Goal: Complete application form

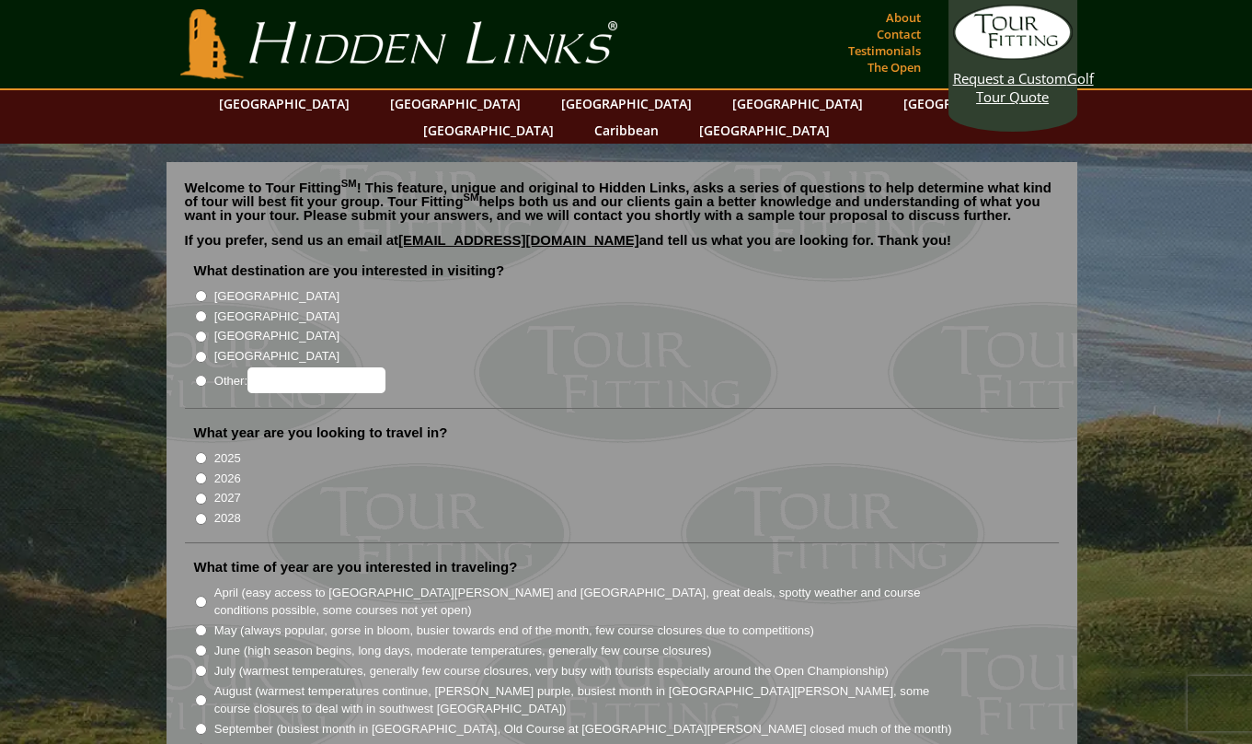
click at [190, 289] on li "What destination are you interested in visiting? [GEOGRAPHIC_DATA] [GEOGRAPHIC_…" at bounding box center [622, 334] width 874 height 147
click at [200, 310] on input "[GEOGRAPHIC_DATA]" at bounding box center [201, 316] width 12 height 12
radio input "true"
click at [201, 472] on input "2026" at bounding box center [201, 478] width 12 height 12
radio input "true"
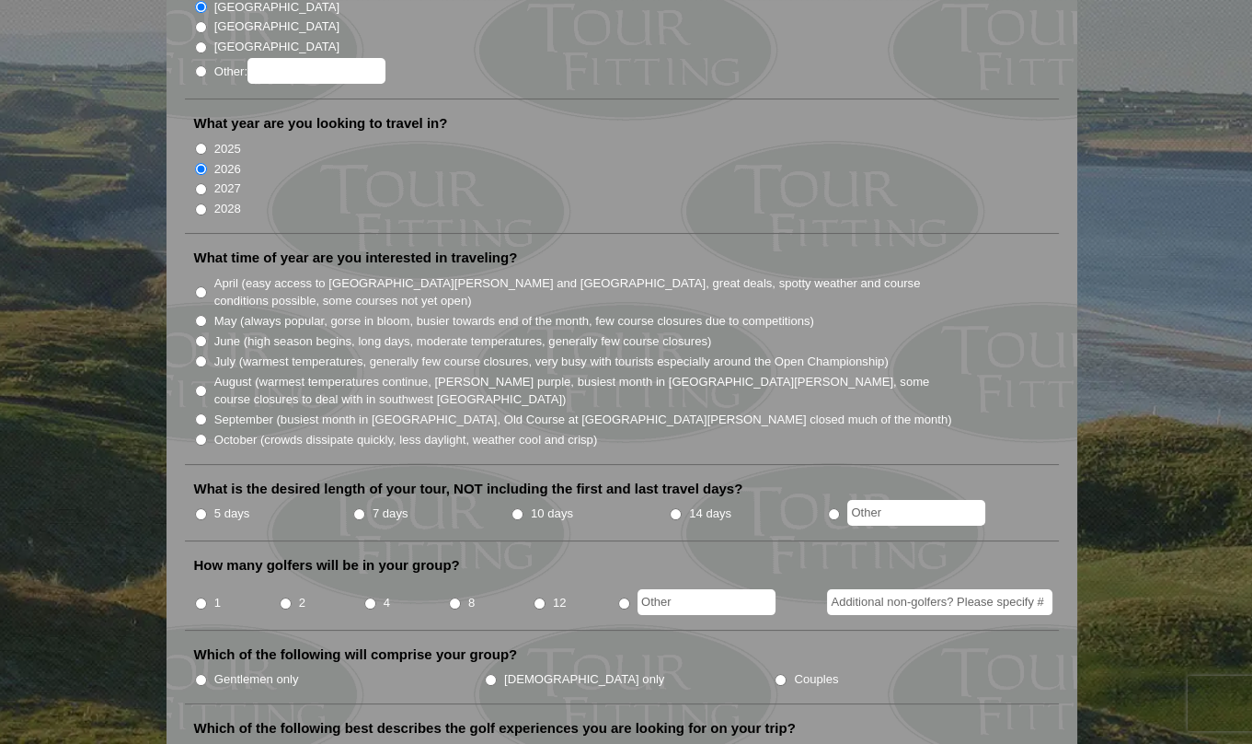
scroll to position [307, 0]
click at [201, 435] on input "October (crowds dissipate quickly, less daylight, weather cool and crisp)" at bounding box center [201, 441] width 12 height 12
radio input "true"
click at [362, 510] on input "7 days" at bounding box center [359, 516] width 12 height 12
radio input "true"
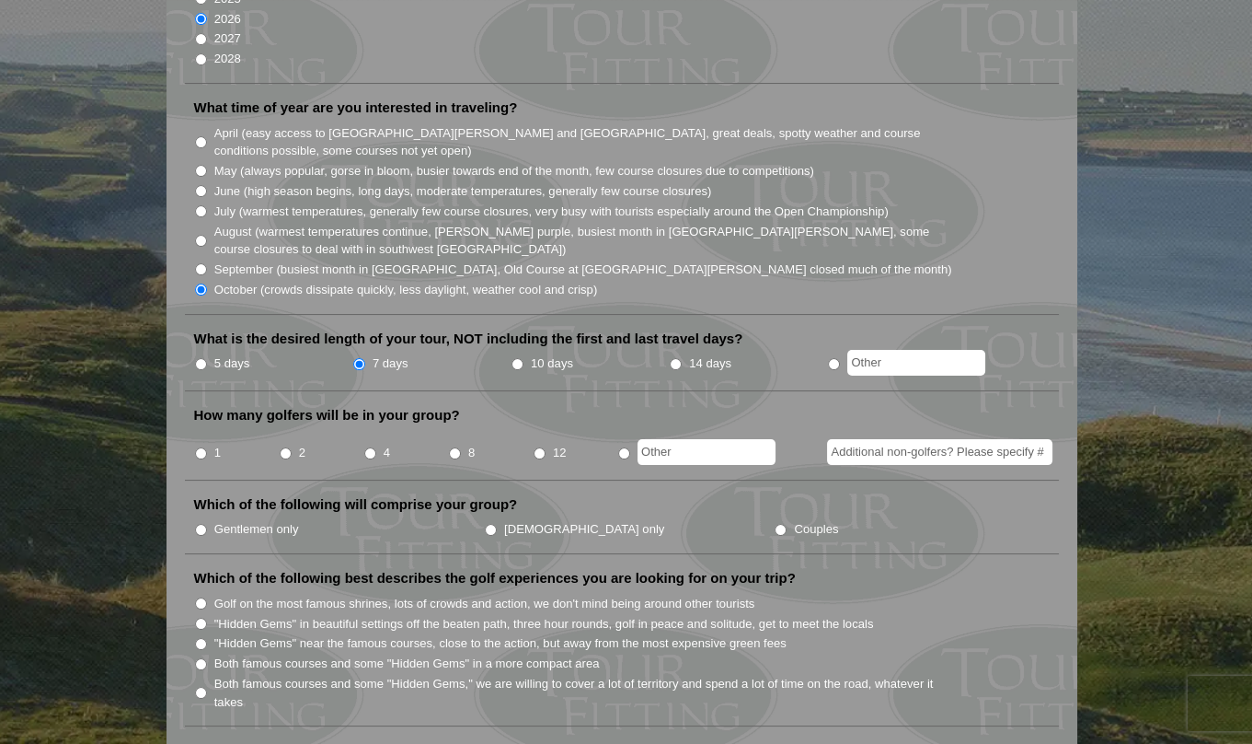
scroll to position [460, 0]
click at [458, 446] on input "8" at bounding box center [455, 452] width 12 height 12
radio input "true"
click at [196, 523] on input "Gentlemen only" at bounding box center [201, 529] width 12 height 12
radio input "true"
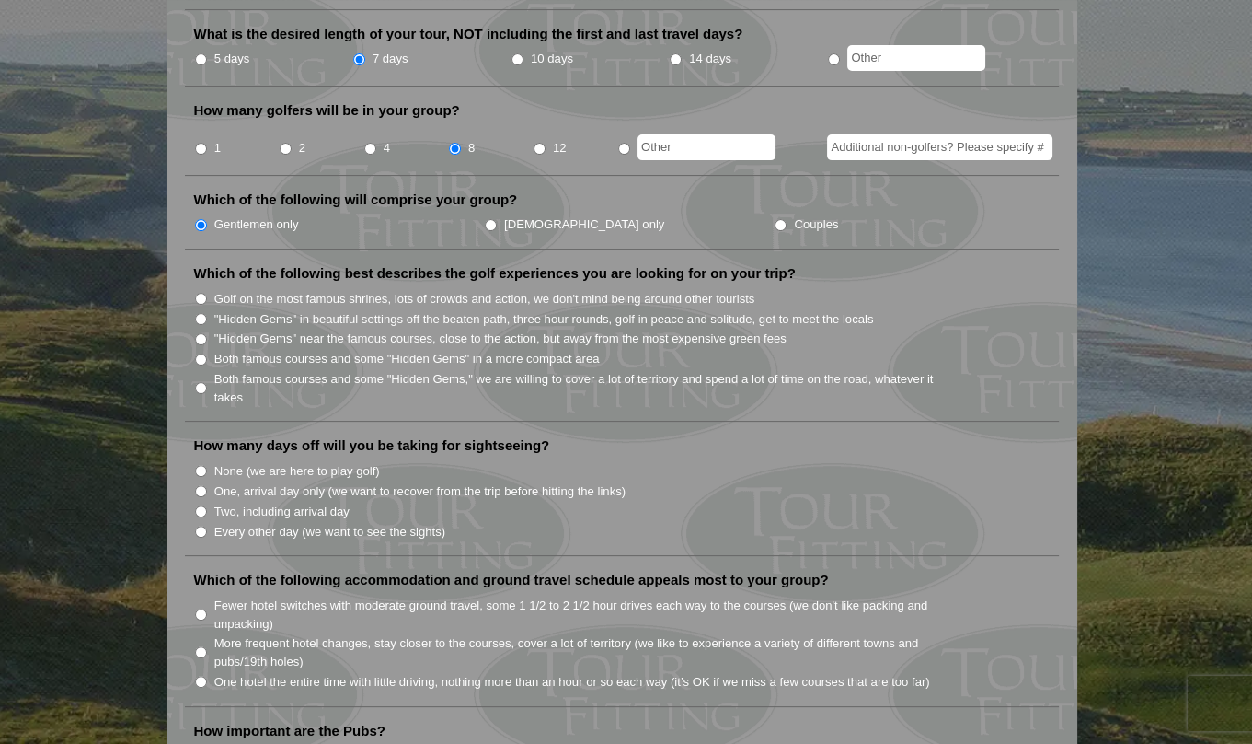
scroll to position [766, 0]
click at [201, 291] on input "Golf on the most famous shrines, lots of crowds and action, we don't mind being…" at bounding box center [201, 297] width 12 height 12
radio input "true"
click at [199, 352] on input "Both famous courses and some "Hidden Gems" in a more compact area" at bounding box center [201, 358] width 12 height 12
radio input "true"
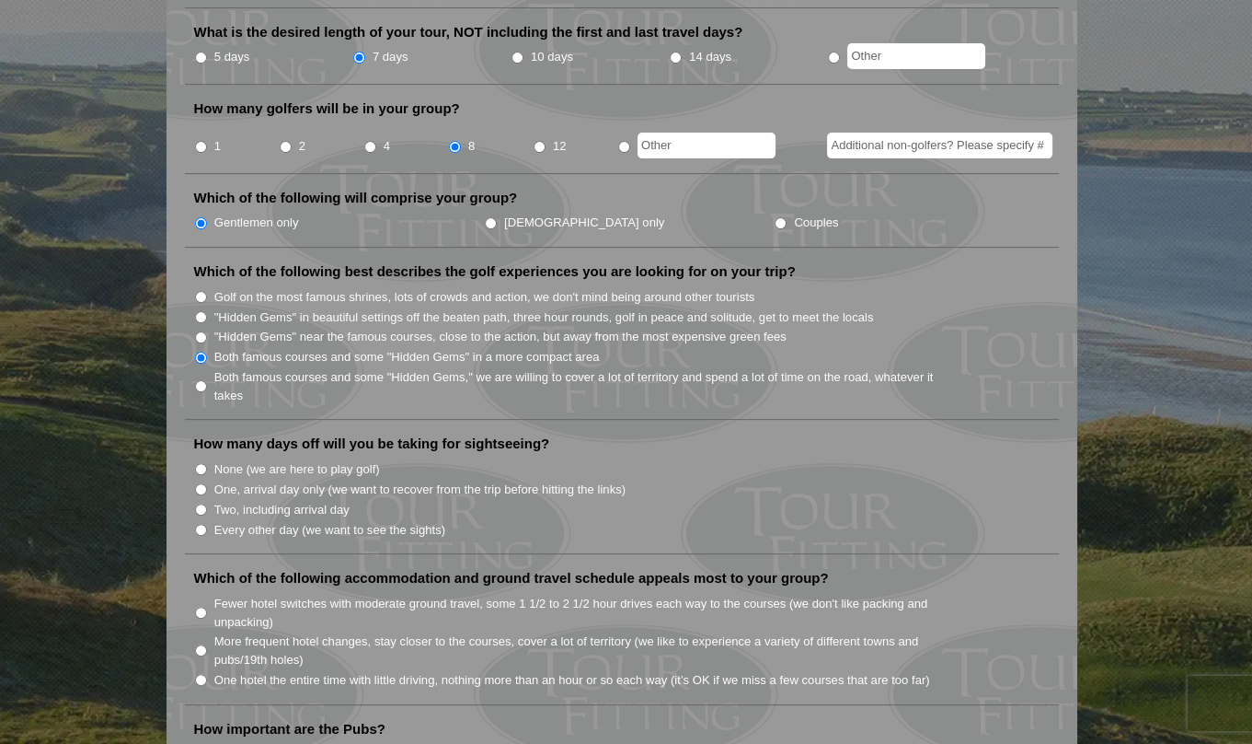
click at [202, 291] on input "Golf on the most famous shrines, lots of crowds and action, we don't mind being…" at bounding box center [201, 297] width 12 height 12
radio input "true"
click at [198, 463] on input "None (we are here to play golf)" at bounding box center [201, 469] width 12 height 12
radio input "true"
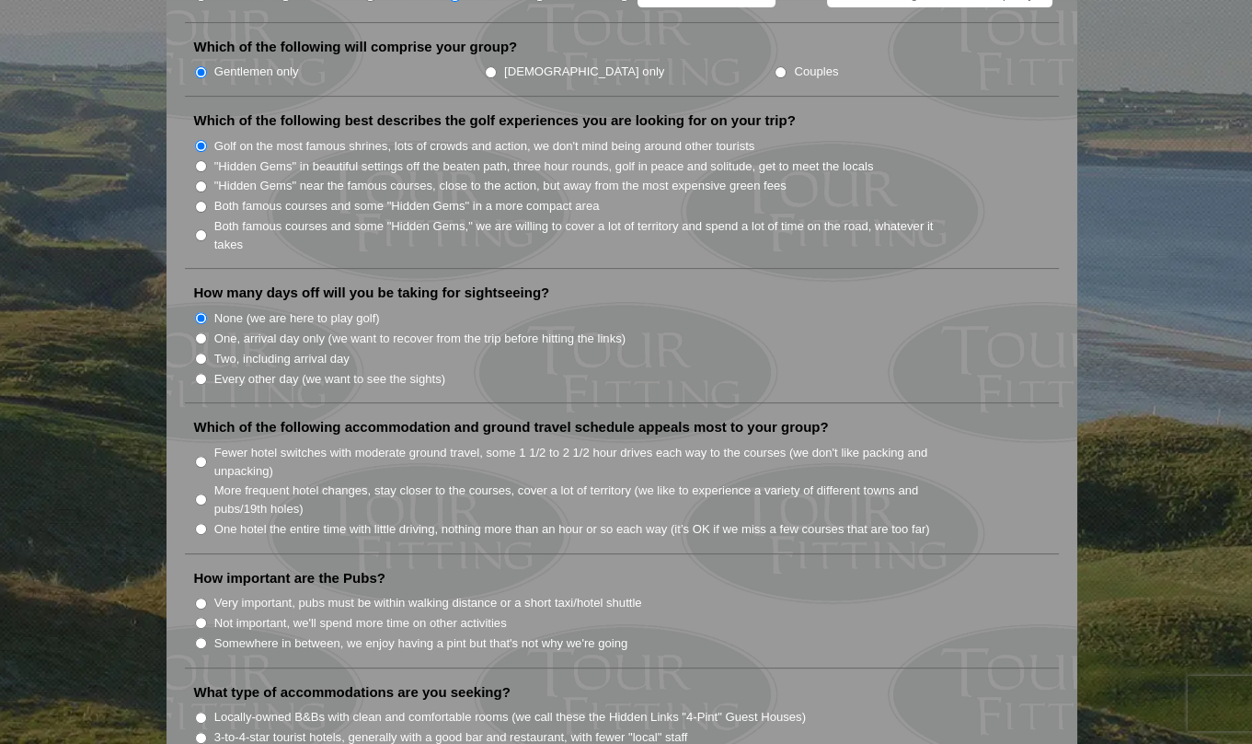
scroll to position [917, 0]
click at [202, 492] on input "More frequent hotel changes, stay closer to the courses, cover a lot of territo…" at bounding box center [201, 498] width 12 height 12
radio input "true"
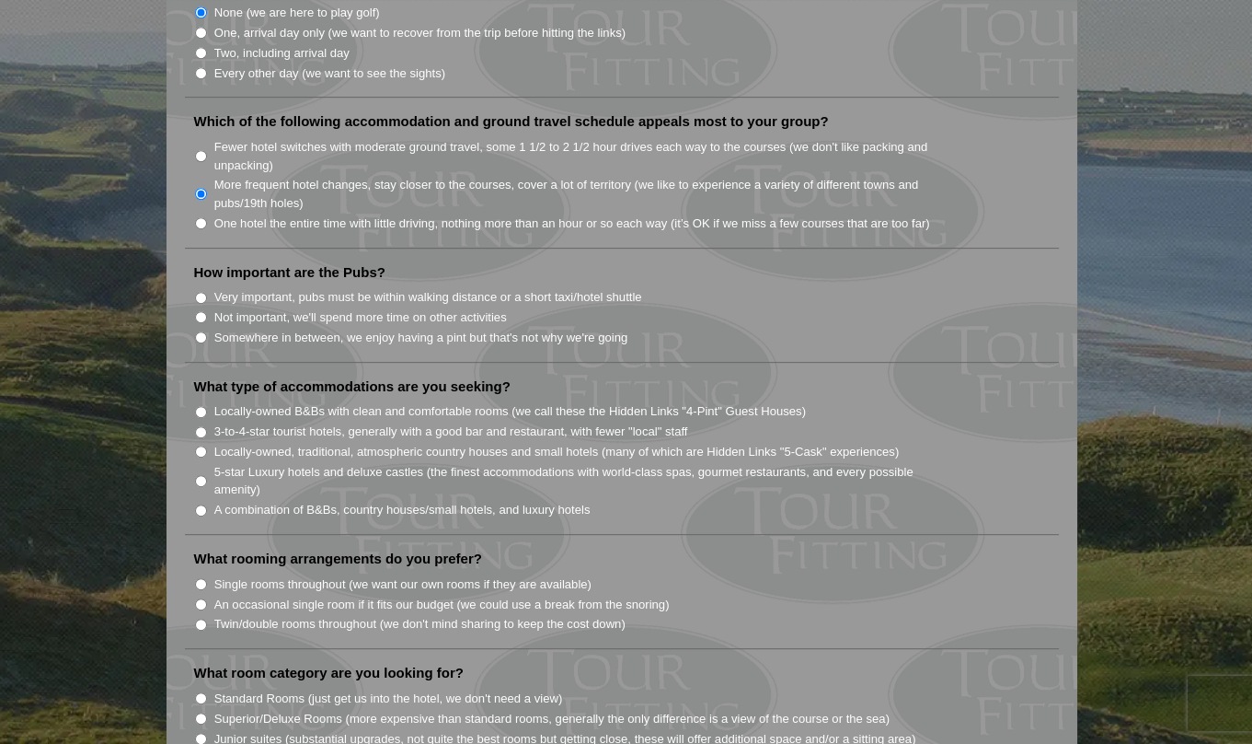
scroll to position [1224, 0]
click at [197, 290] on input "Very important, pubs must be within walking distance or a short taxi/hotel shut…" at bounding box center [201, 296] width 12 height 12
radio input "true"
drag, startPoint x: 200, startPoint y: 376, endPoint x: 181, endPoint y: 386, distance: 20.6
click at [181, 386] on div "Welcome to Tour Fitting SM ! This feature, unique and original to Hidden Links,…" at bounding box center [622, 278] width 911 height 2680
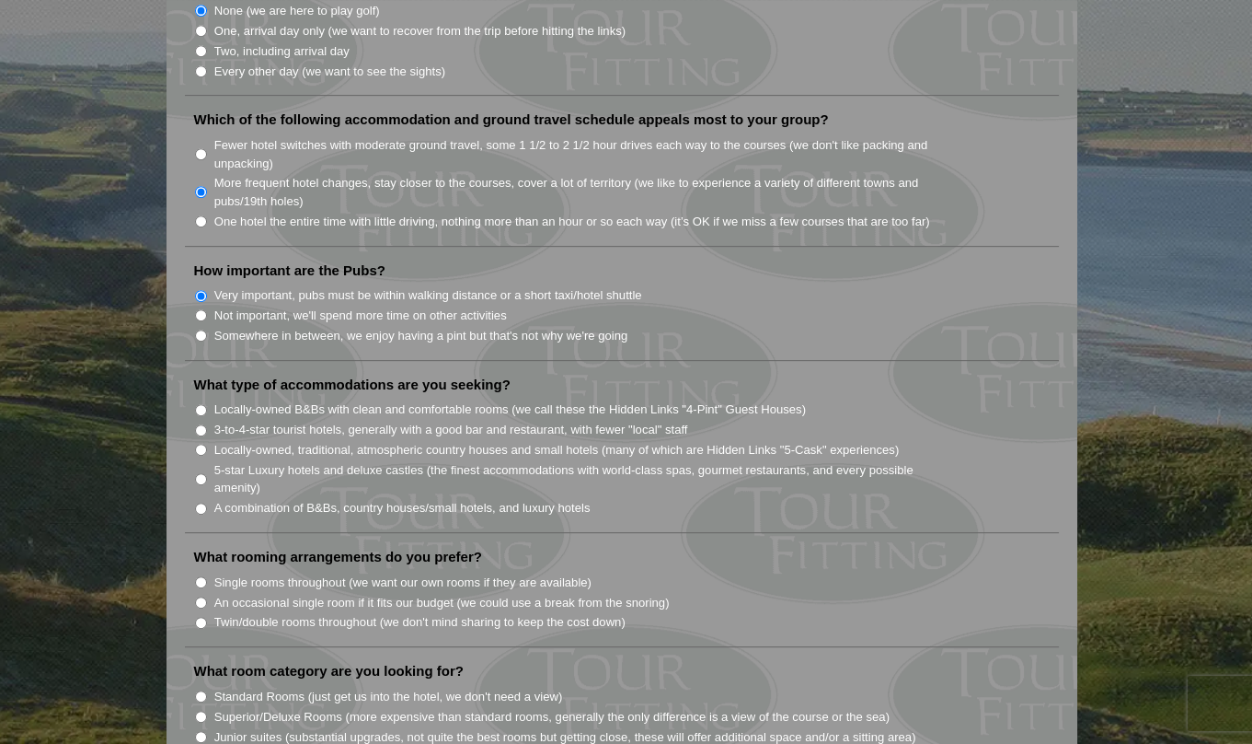
click at [201, 502] on input "A combination of B&Bs, country houses/small hotels, and luxury hotels" at bounding box center [201, 508] width 12 height 12
radio input "true"
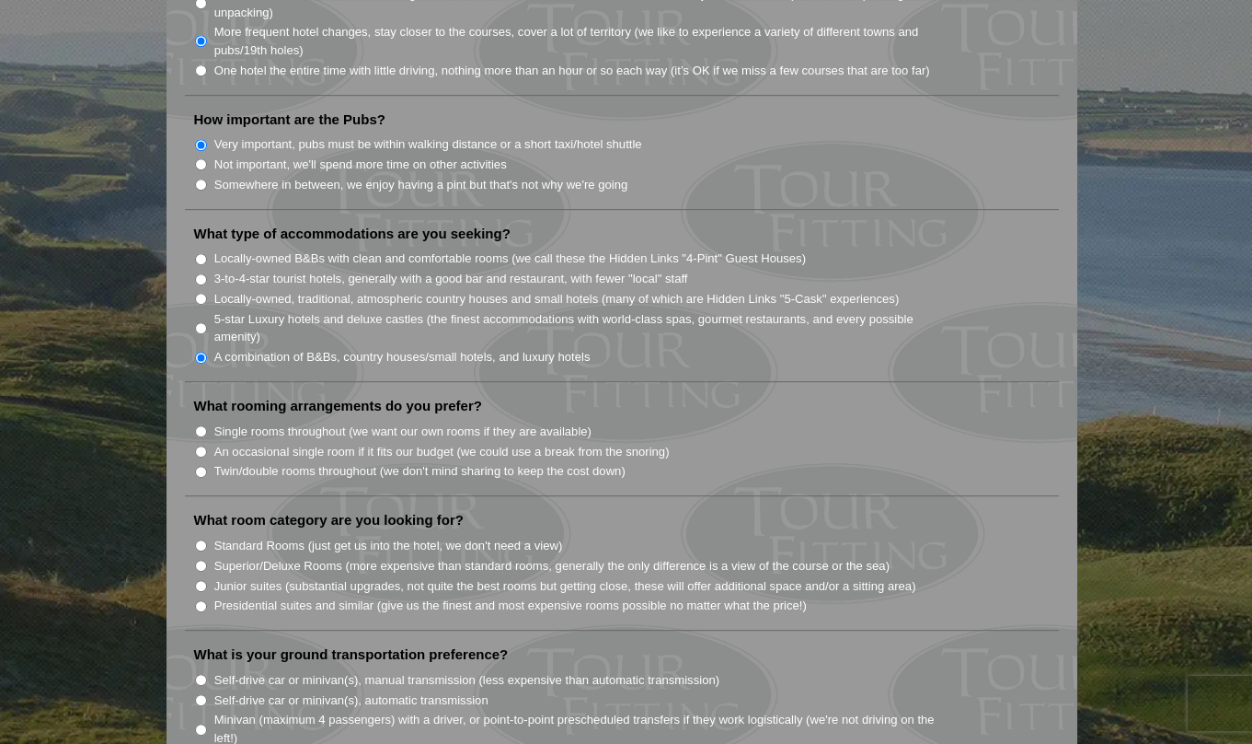
scroll to position [1376, 0]
click at [200, 444] on input "An occasional single room if it fits our budget (we could use a break from the …" at bounding box center [201, 450] width 12 height 12
radio input "true"
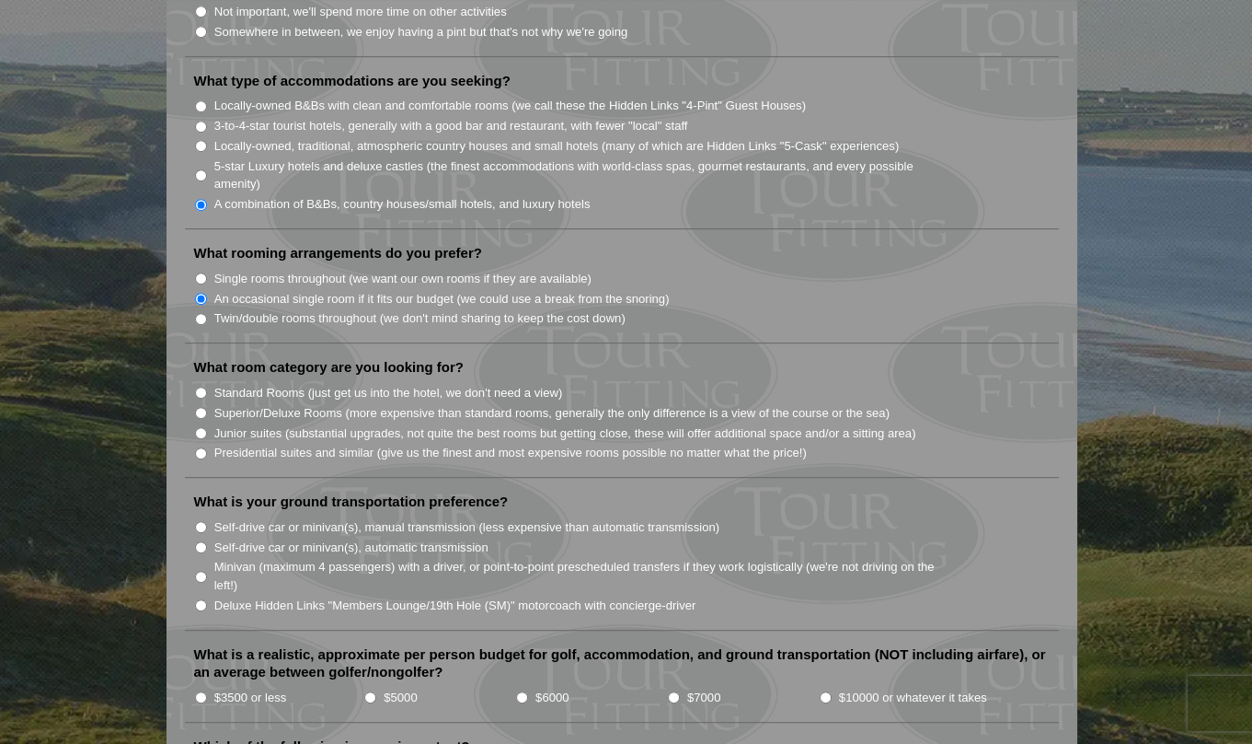
scroll to position [1528, 0]
click at [201, 407] on input "Superior/Deluxe Rooms (more expensive than standard rooms, generally the only d…" at bounding box center [201, 413] width 12 height 12
radio input "true"
click at [202, 599] on input "Deluxe Hidden Links "Members Lounge/19th Hole (SM)" motorcoach with concierge-d…" at bounding box center [201, 605] width 12 height 12
radio input "true"
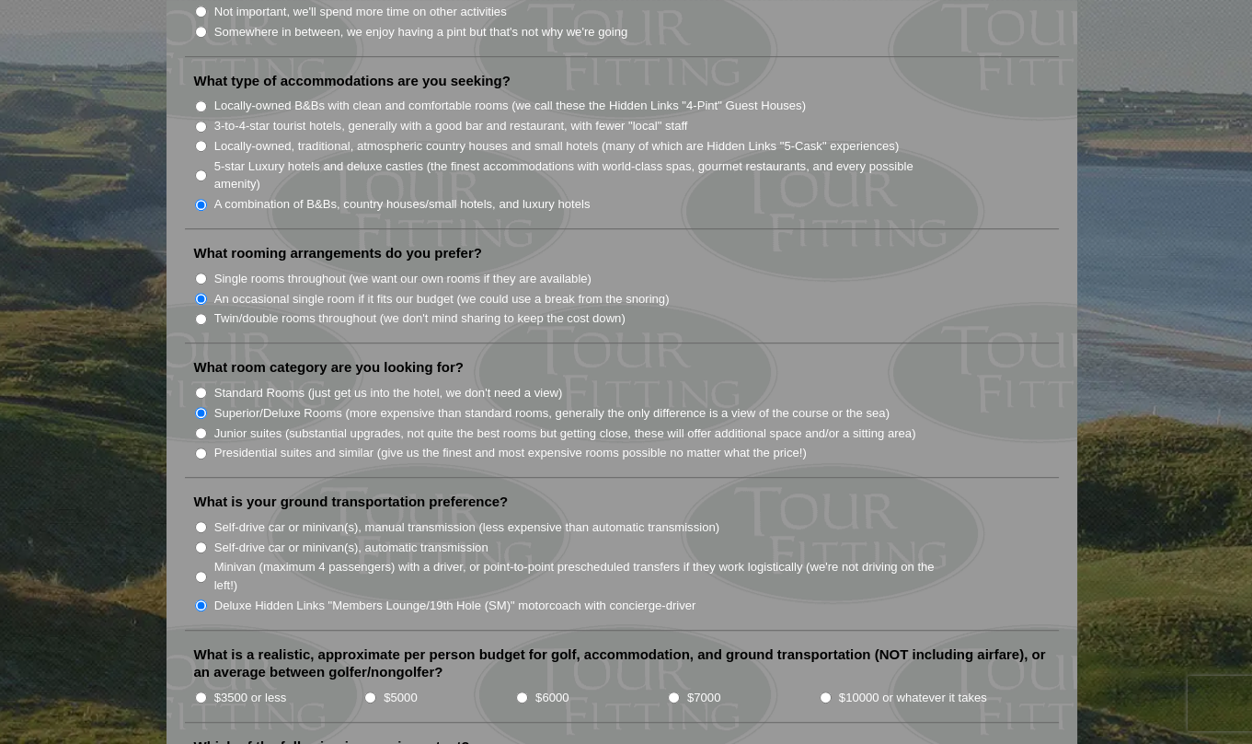
click at [522, 691] on input "$6000" at bounding box center [522, 697] width 12 height 12
radio input "true"
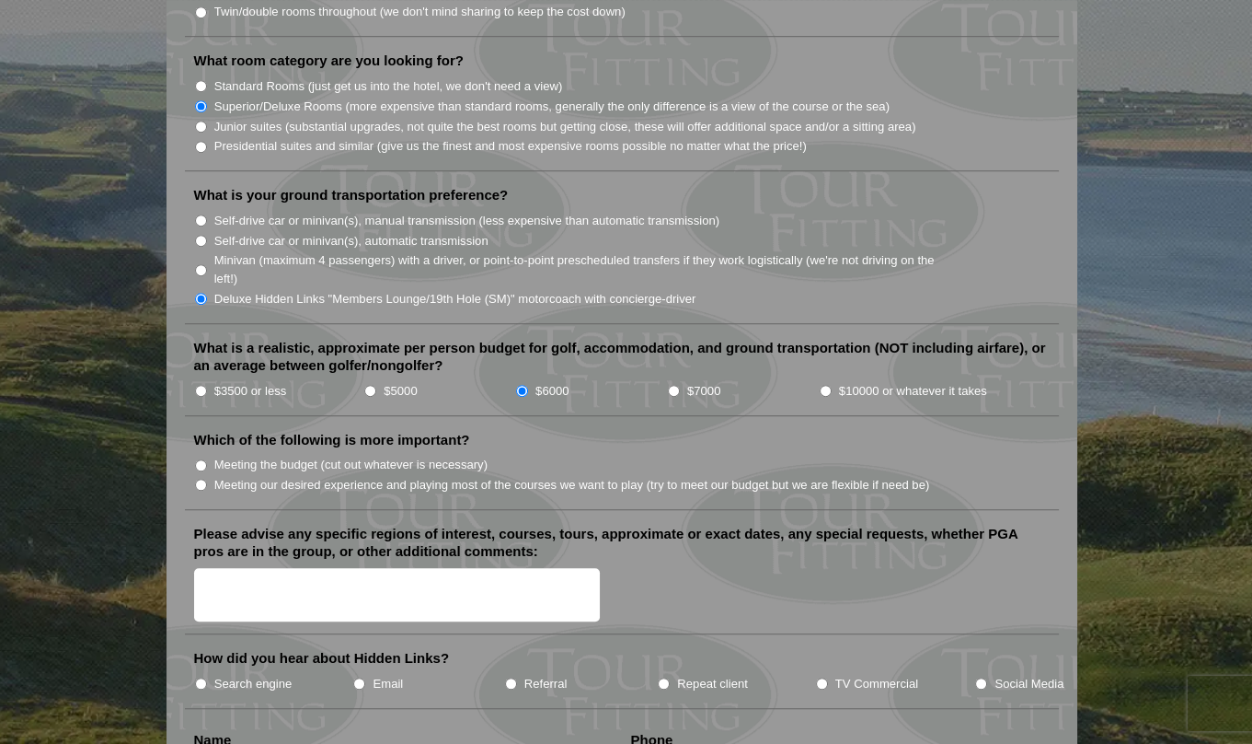
scroll to position [1835, 0]
click at [201, 458] on input "Meeting the budget (cut out whatever is necessary)" at bounding box center [201, 464] width 12 height 12
radio input "true"
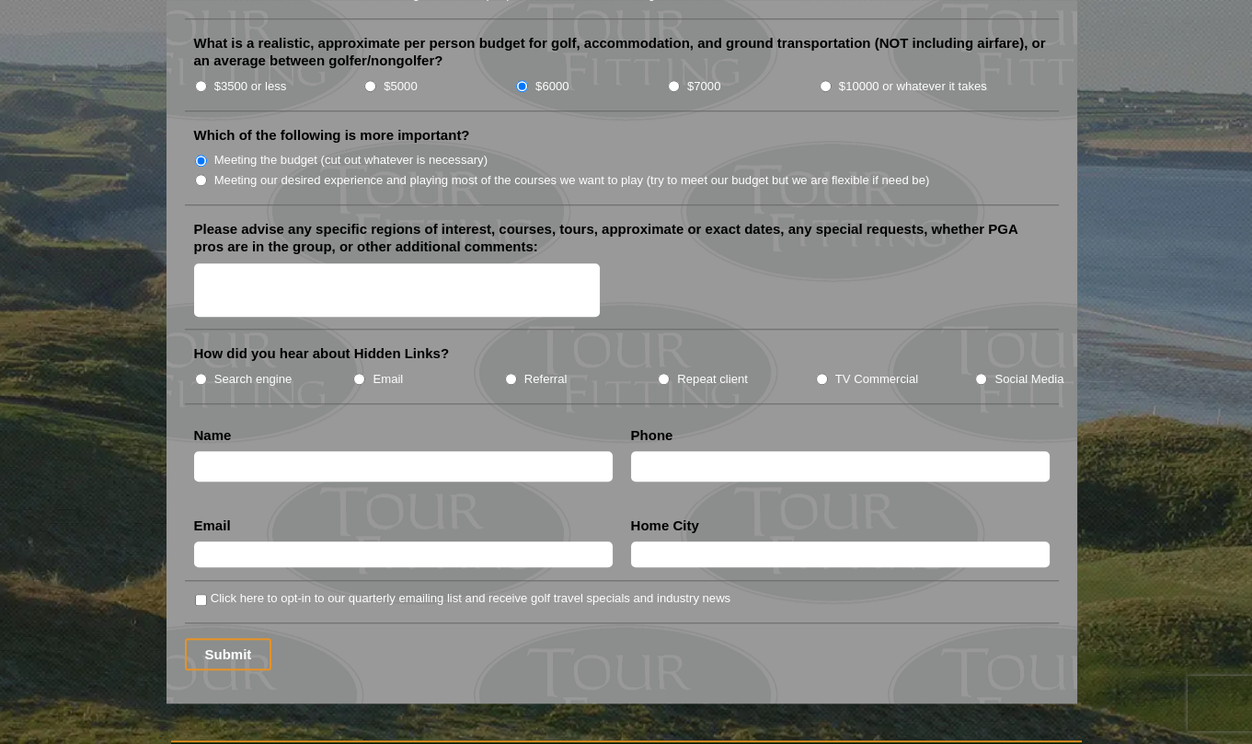
scroll to position [2140, 0]
click at [360, 372] on input "Email" at bounding box center [359, 378] width 12 height 12
radio input "true"
click at [438, 262] on textarea "Please advise any specific regions of interest, courses, tours, approximate or …" at bounding box center [397, 289] width 407 height 54
click at [288, 262] on textarea "first week of october, please" at bounding box center [397, 289] width 407 height 54
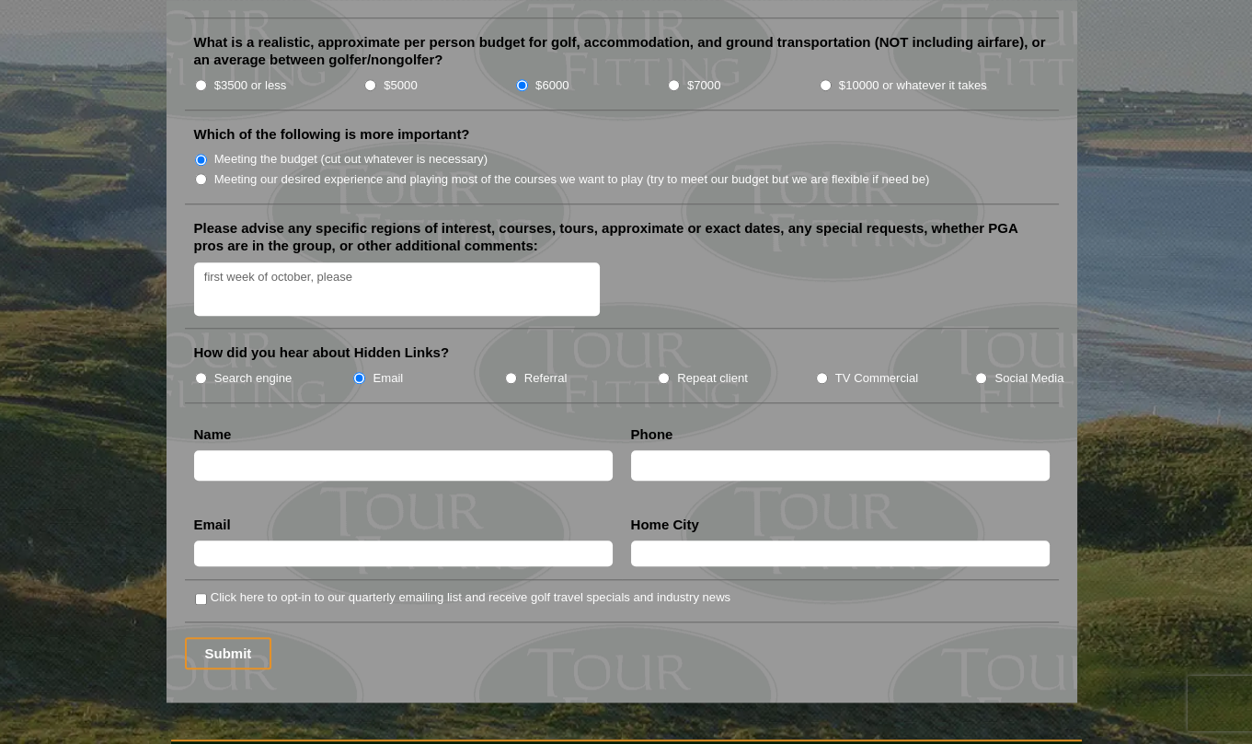
click at [274, 262] on textarea "first week of october, please" at bounding box center [397, 289] width 407 height 54
click at [388, 262] on textarea "first week of October, please" at bounding box center [397, 289] width 407 height 54
click at [388, 262] on textarea "first week of October, pl" at bounding box center [397, 289] width 407 height 54
type textarea "first week of October, please."
click at [424, 450] on input "text" at bounding box center [403, 465] width 419 height 30
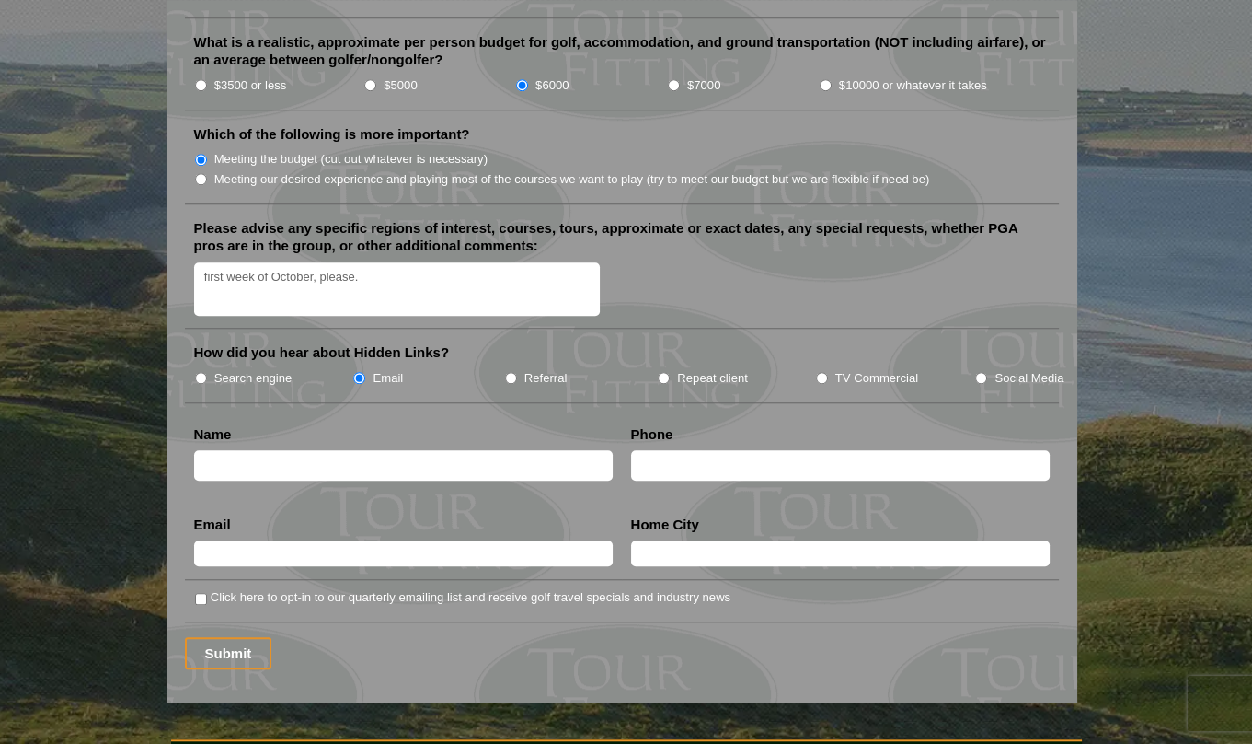
type input "[PERSON_NAME]"
type input "9524840293"
type input "Shorewood"
click at [405, 540] on input "text" at bounding box center [403, 553] width 419 height 26
type input "[EMAIL_ADDRESS][DOMAIN_NAME]"
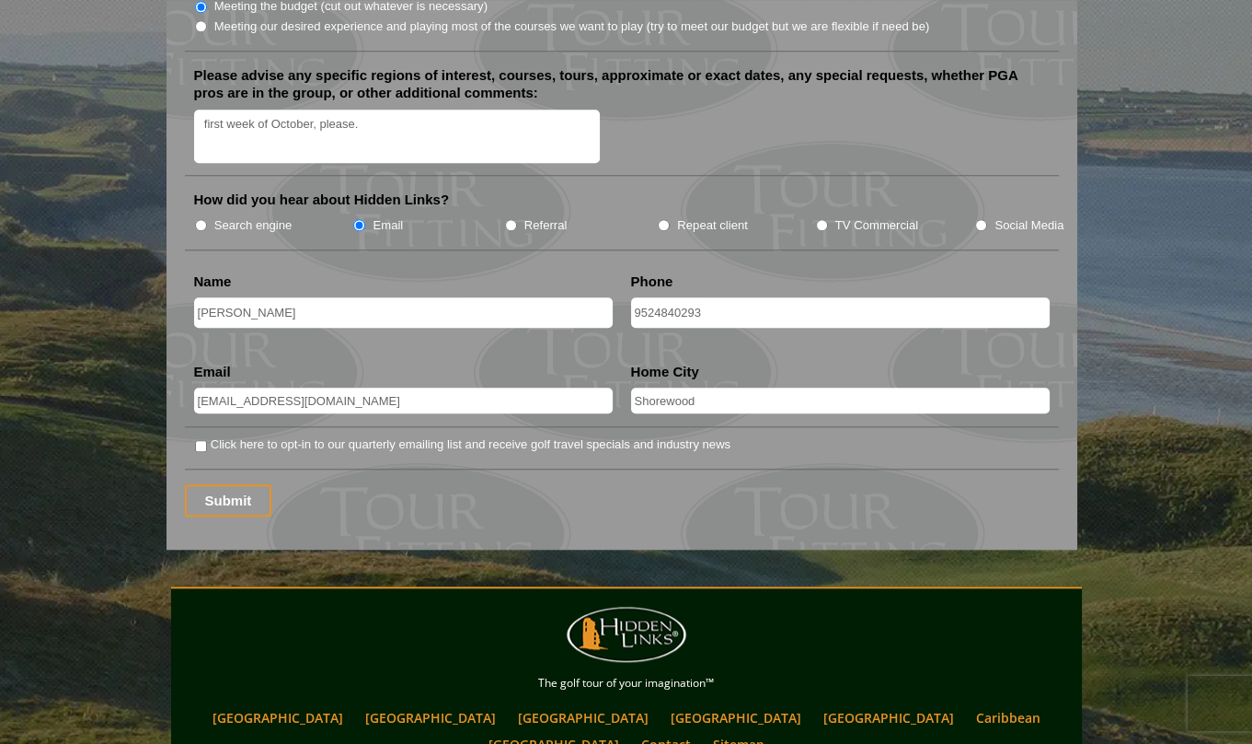
scroll to position [2294, 0]
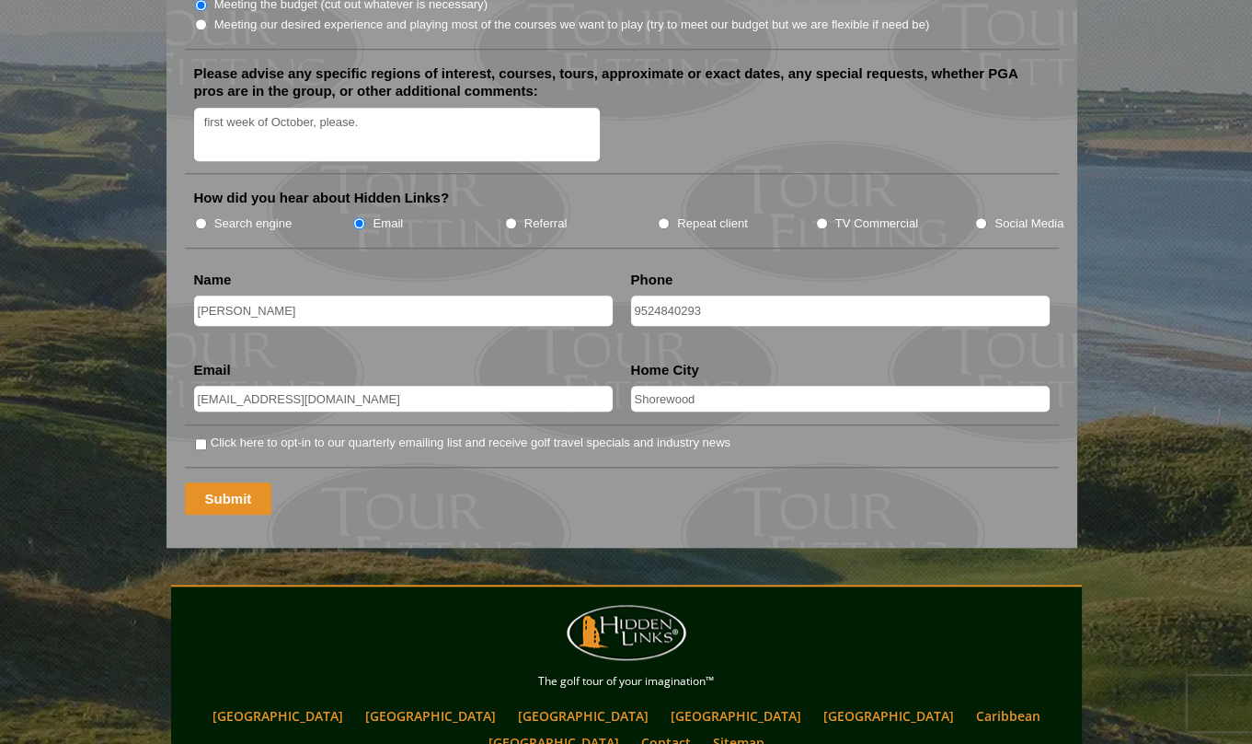
click at [248, 482] on input "Submit" at bounding box center [228, 498] width 87 height 32
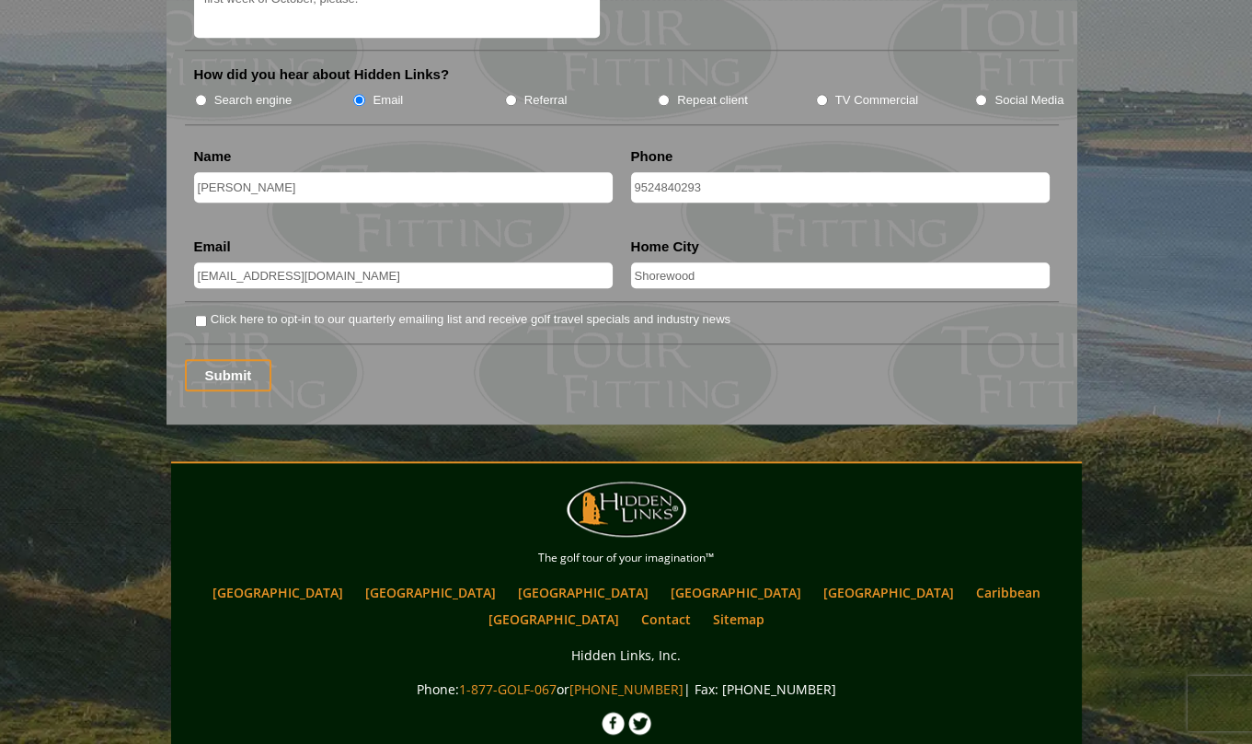
scroll to position [2451, 0]
click at [200, 308] on li "Click here to opt-in to our quarterly emailing list and receive golf travel spe…" at bounding box center [629, 317] width 871 height 19
click at [201, 314] on input "Click here to opt-in to our quarterly emailing list and receive golf travel spe…" at bounding box center [201, 320] width 12 height 12
checkbox input "false"
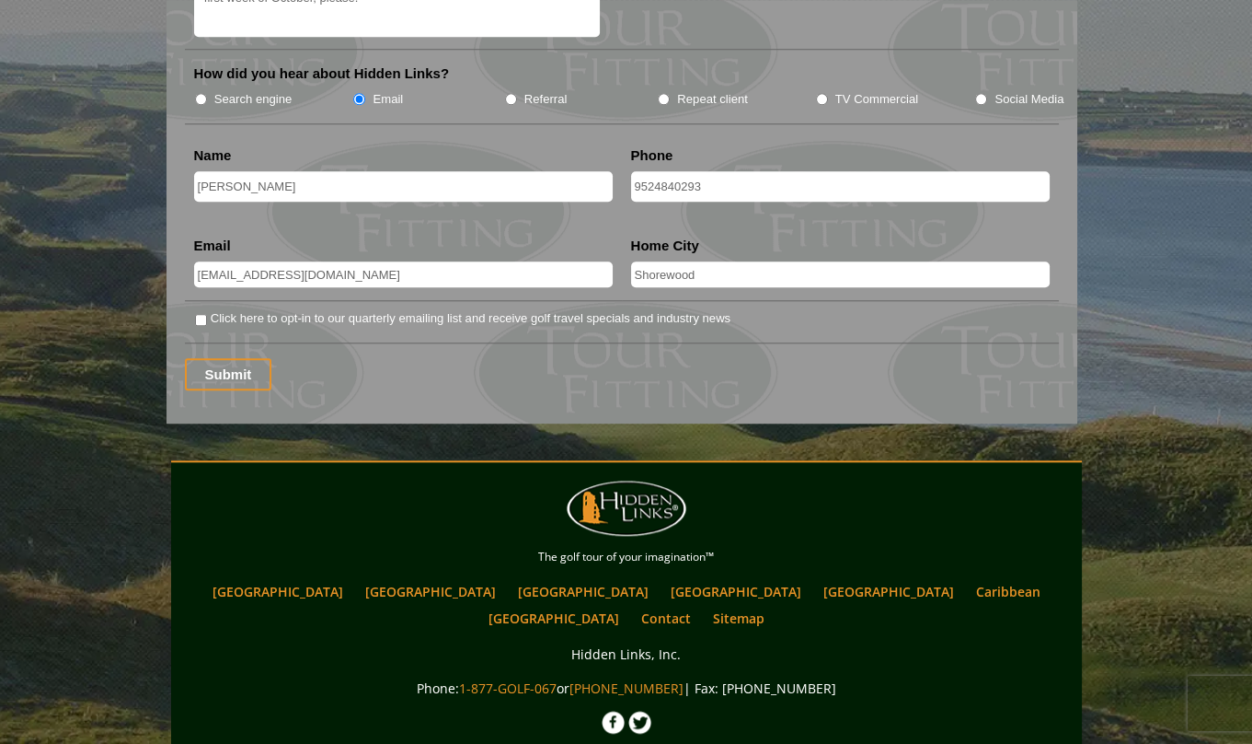
click at [727, 171] on input "9524840293" at bounding box center [840, 186] width 419 height 30
click at [257, 358] on input "Submit" at bounding box center [228, 374] width 87 height 32
